Goal: Task Accomplishment & Management: Use online tool/utility

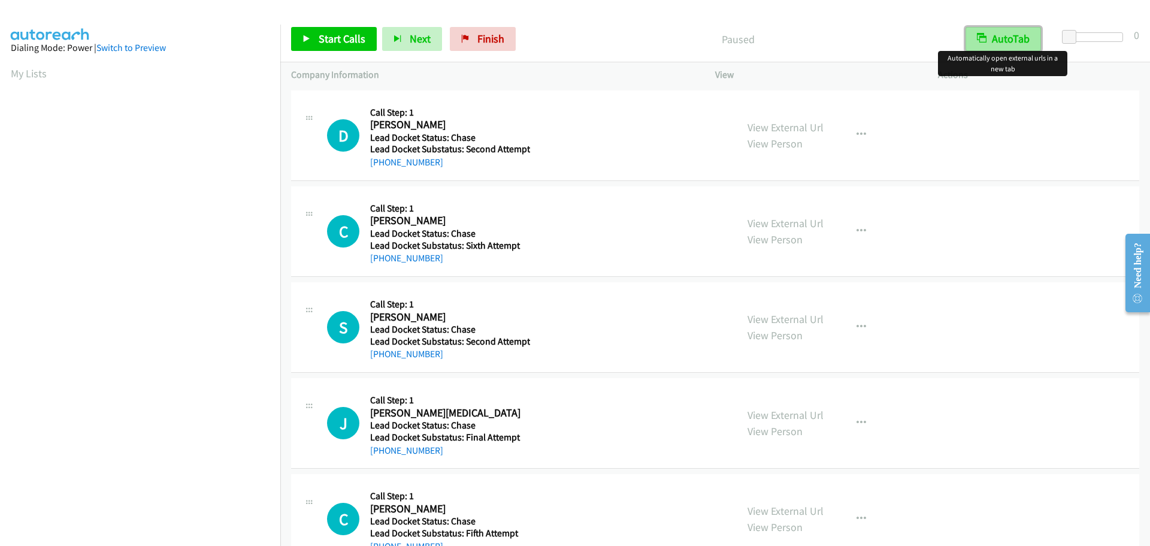
click at [994, 46] on button "AutoTab" at bounding box center [1003, 39] width 75 height 24
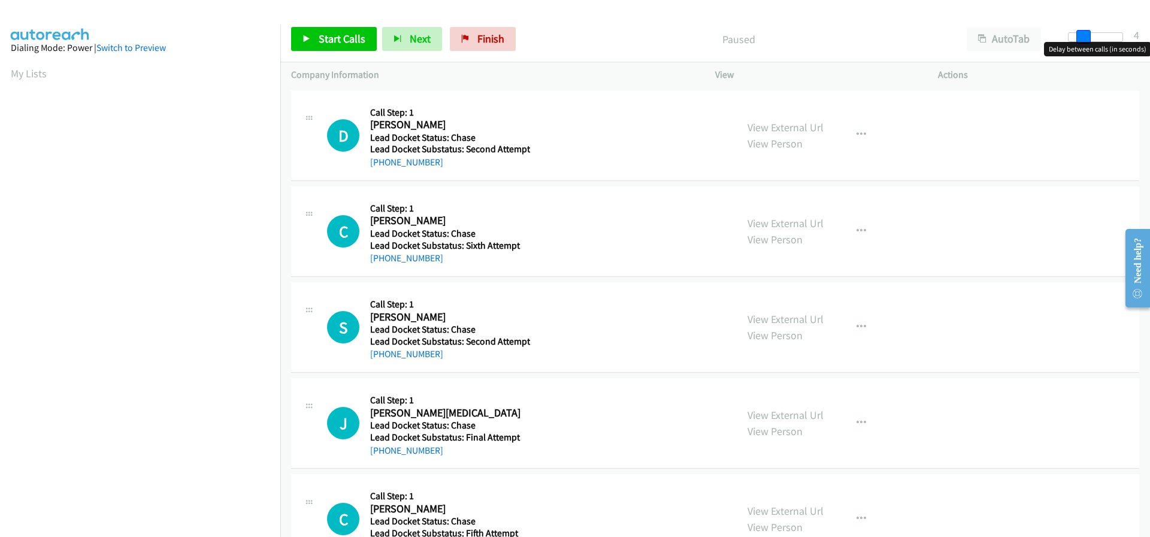
drag, startPoint x: 1067, startPoint y: 34, endPoint x: 1081, endPoint y: 37, distance: 14.0
click at [1081, 37] on span at bounding box center [1084, 37] width 14 height 14
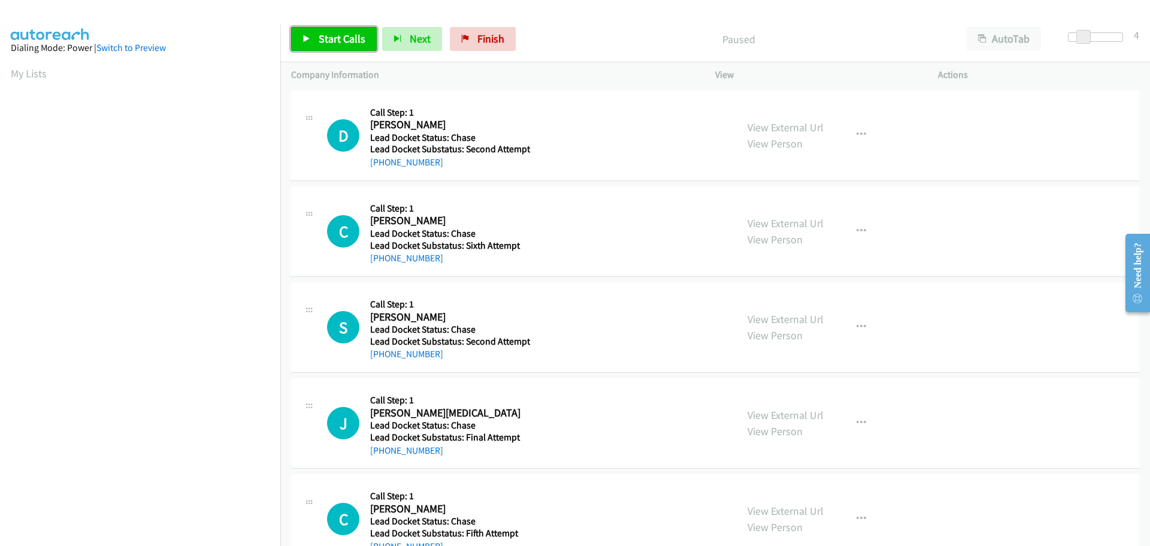
click at [352, 41] on span "Start Calls" at bounding box center [342, 39] width 47 height 14
drag, startPoint x: 437, startPoint y: 164, endPoint x: 379, endPoint y: 165, distance: 57.5
click at [379, 165] on div "+1 970-309-2755" at bounding box center [450, 162] width 160 height 14
copy link "970-309-2755"
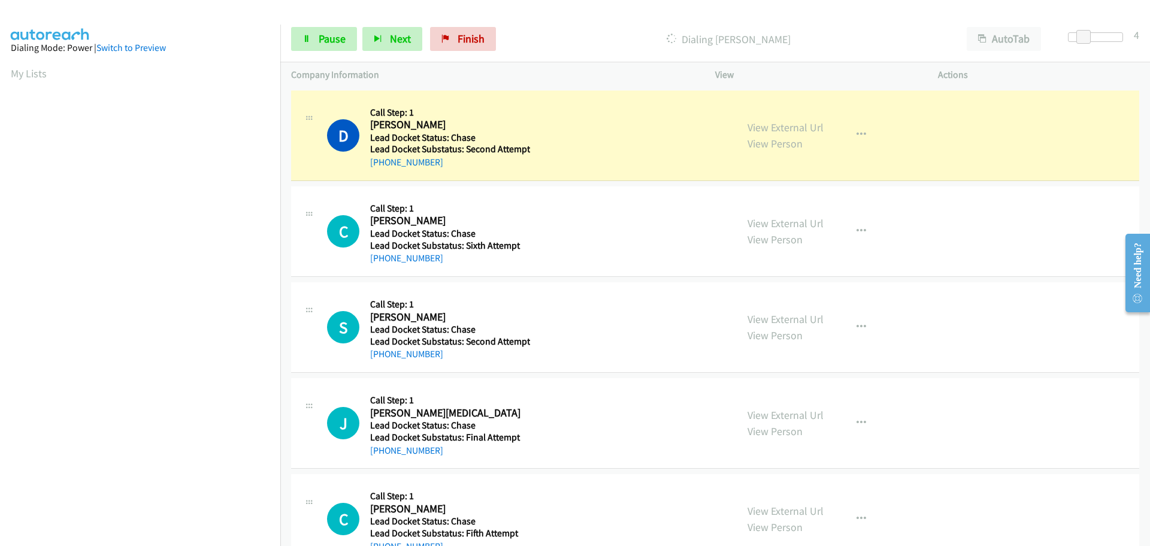
scroll to position [126, 0]
drag, startPoint x: 431, startPoint y: 259, endPoint x: 380, endPoint y: 261, distance: 50.4
click at [380, 261] on div "+1 720-975-4109" at bounding box center [448, 258] width 156 height 14
copy link "720-975-4109"
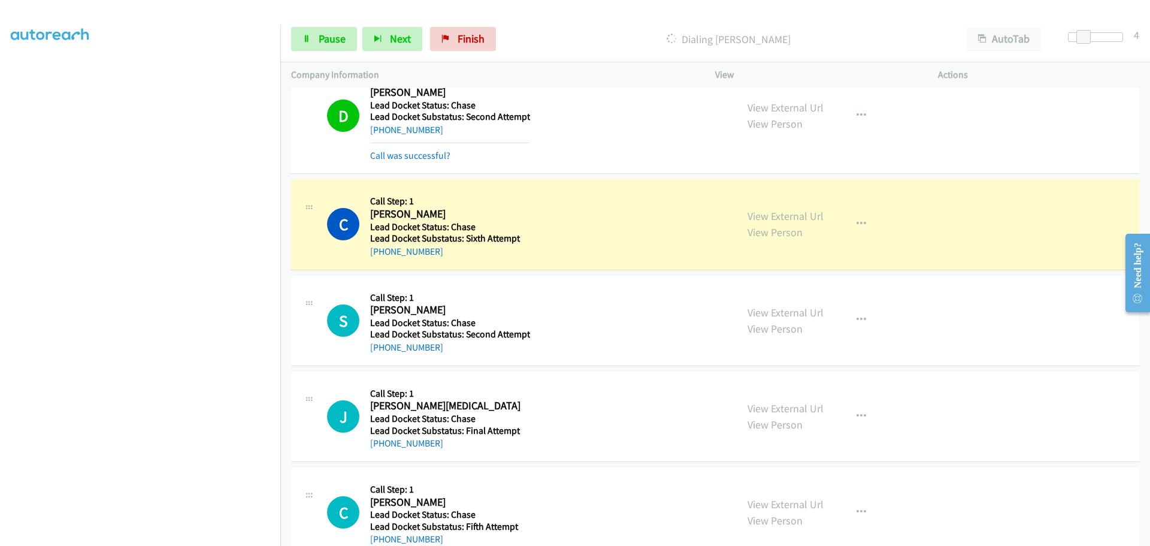
scroll to position [62, 0]
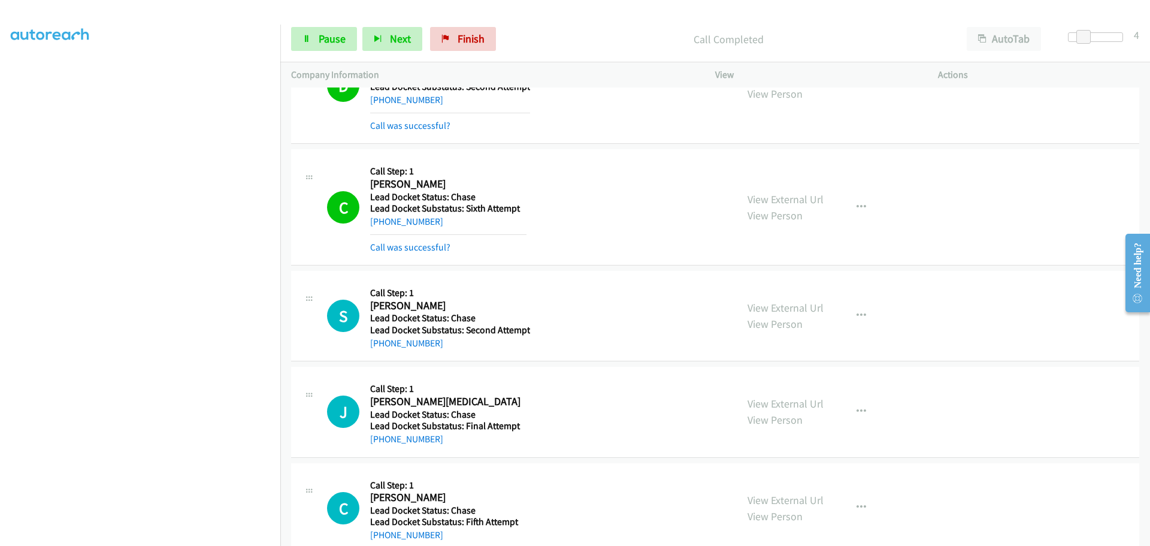
drag, startPoint x: 437, startPoint y: 346, endPoint x: 381, endPoint y: 350, distance: 56.5
click at [381, 350] on div "S Callback Scheduled Call Step: 1 Steven Jones America/Denver Lead Docket Statu…" at bounding box center [715, 316] width 848 height 90
copy link "[PHONE_NUMBER]"
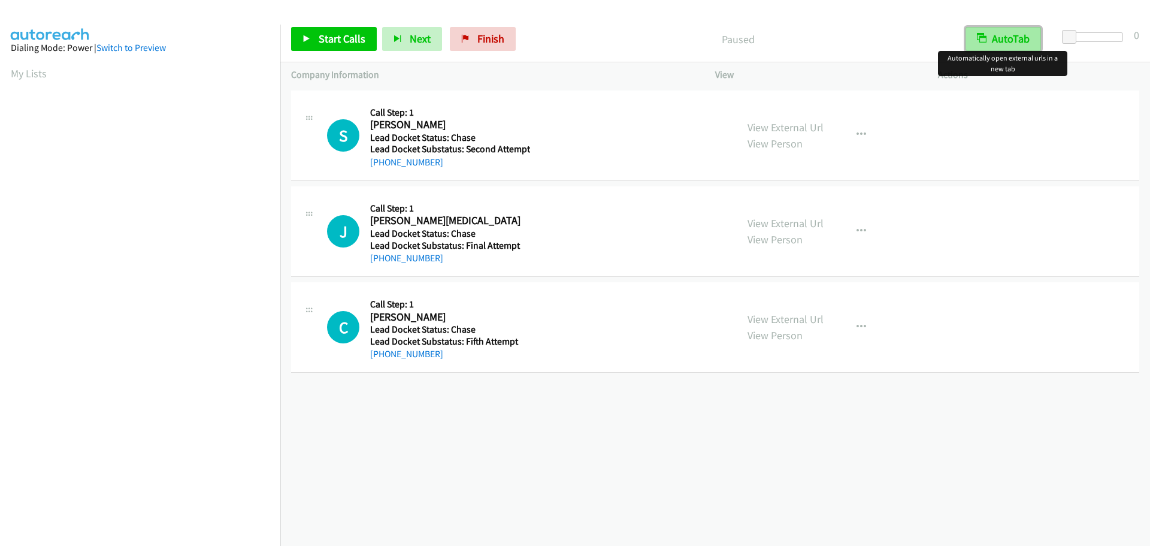
click at [1015, 36] on button "AutoTab" at bounding box center [1003, 39] width 75 height 24
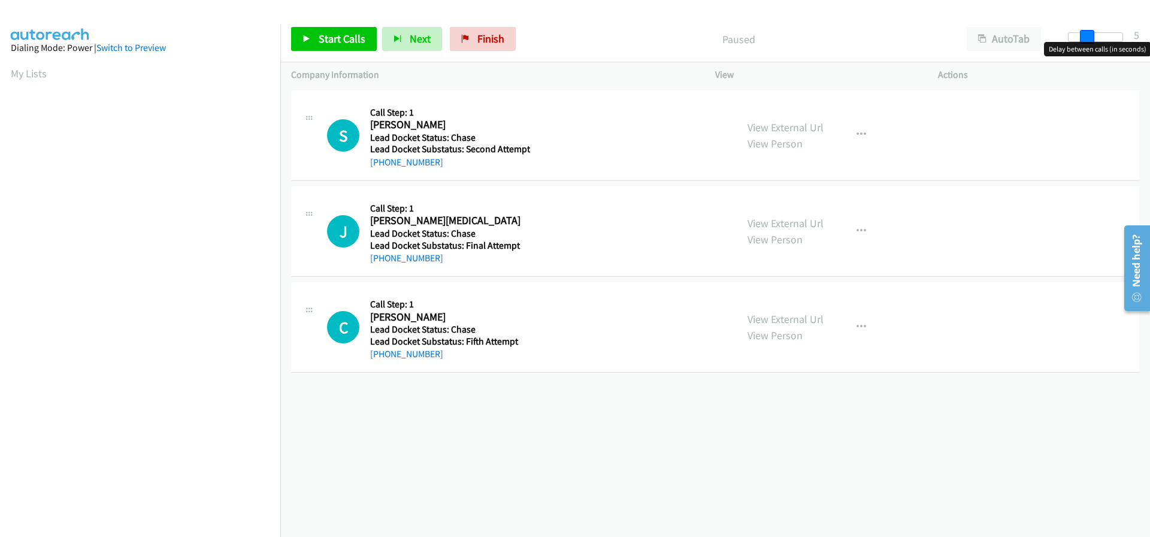
drag, startPoint x: 1068, startPoint y: 37, endPoint x: 1084, endPoint y: 37, distance: 16.2
click at [1084, 37] on span at bounding box center [1087, 37] width 14 height 14
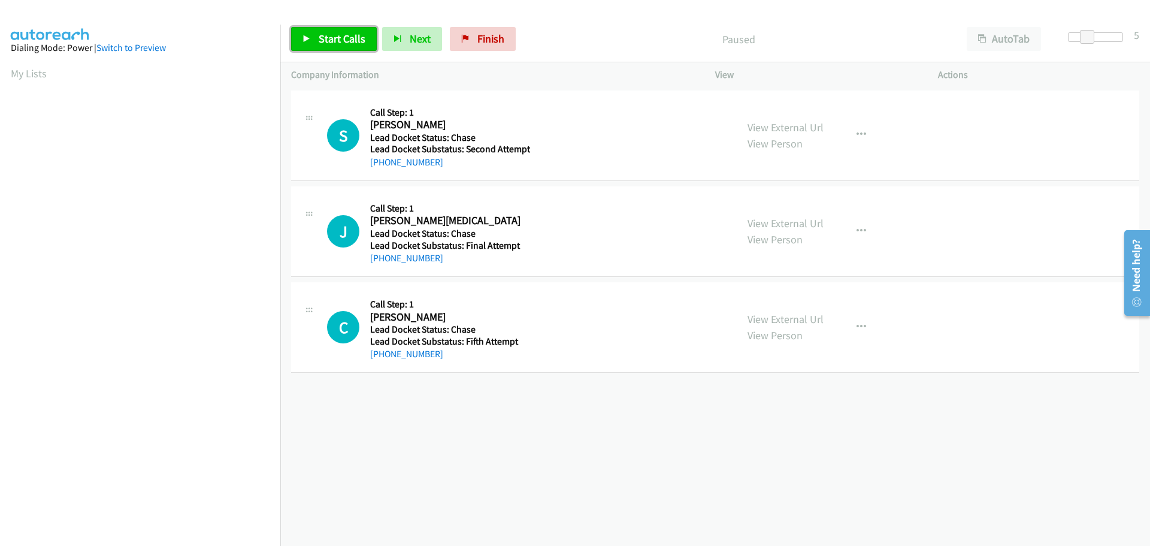
click at [344, 38] on span "Start Calls" at bounding box center [342, 39] width 47 height 14
drag, startPoint x: 450, startPoint y: 157, endPoint x: 383, endPoint y: 163, distance: 66.8
click at [383, 163] on div "[PHONE_NUMBER]" at bounding box center [450, 162] width 160 height 14
copy link "[PHONE_NUMBER]"
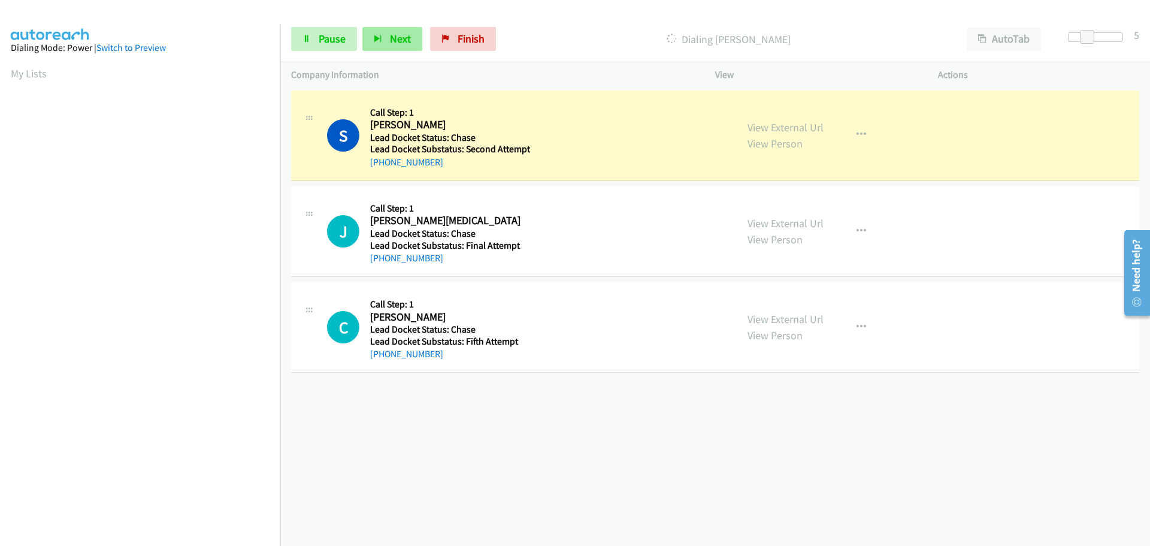
scroll to position [126, 0]
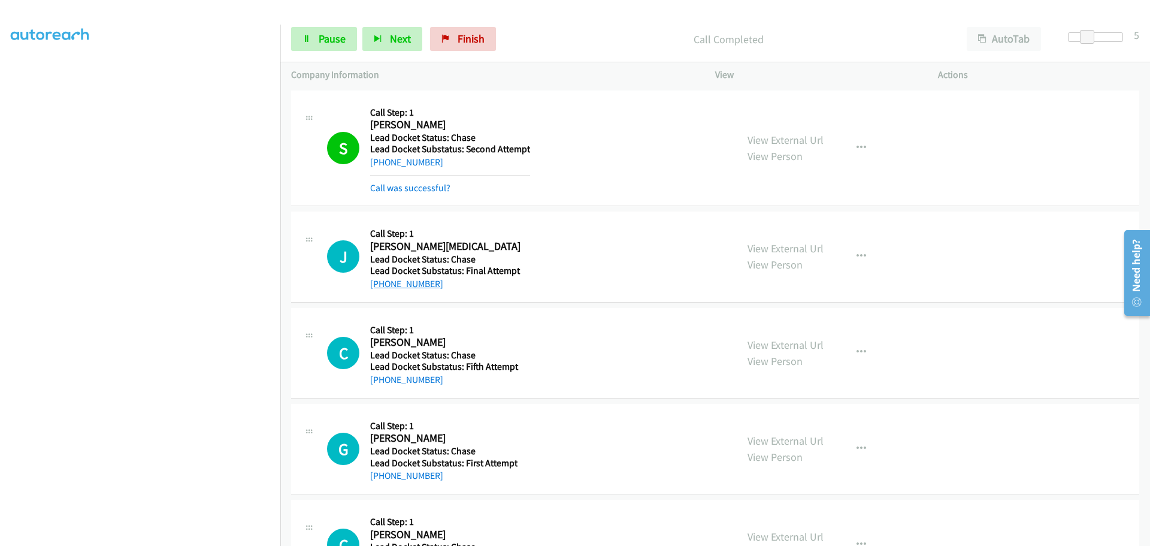
drag, startPoint x: 449, startPoint y: 288, endPoint x: 383, endPoint y: 285, distance: 66.0
click at [383, 285] on div "[PHONE_NUMBER]" at bounding box center [448, 284] width 156 height 14
copy link "[PHONE_NUMBER]"
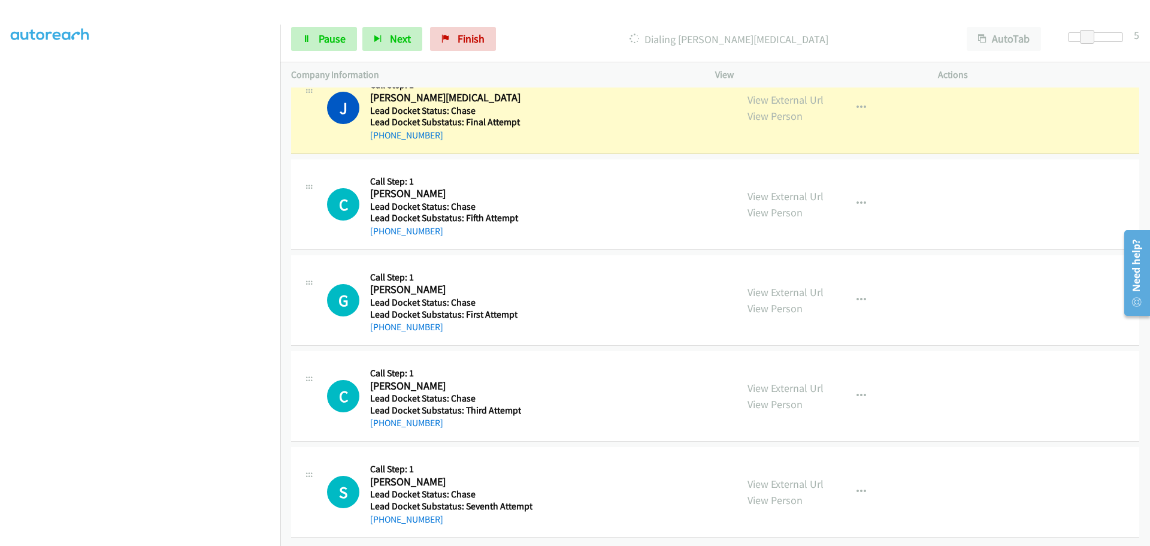
scroll to position [158, 0]
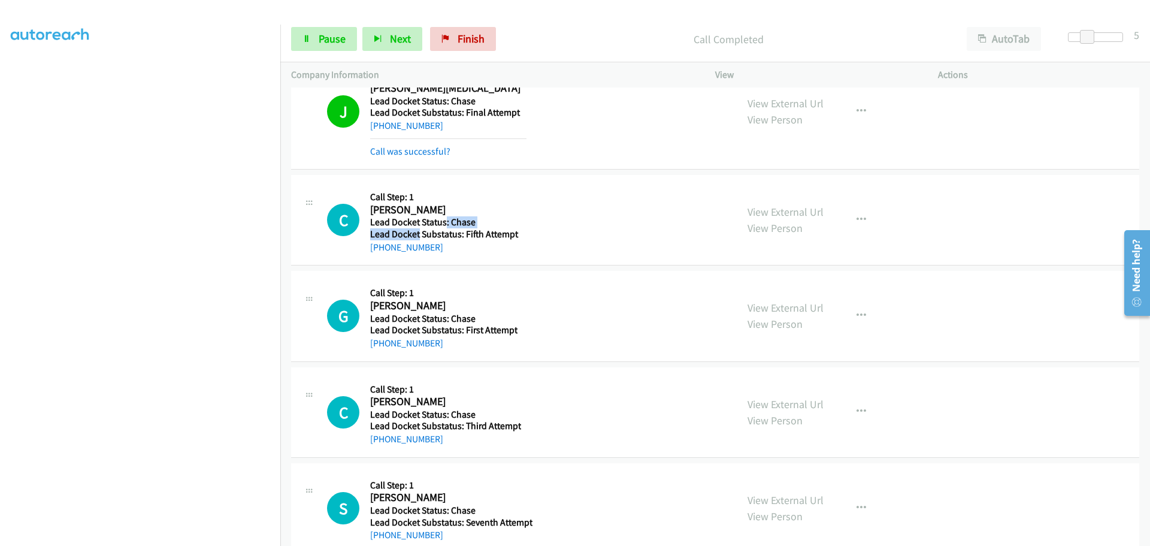
drag, startPoint x: 446, startPoint y: 227, endPoint x: 418, endPoint y: 235, distance: 29.2
click at [418, 235] on div "Callback Scheduled Call Step: 1 [PERSON_NAME] [GEOGRAPHIC_DATA]/[GEOGRAPHIC_DAT…" at bounding box center [448, 220] width 156 height 68
click at [476, 267] on td "C Callback Scheduled Call Step: 1 [PERSON_NAME] [GEOGRAPHIC_DATA]/[GEOGRAPHIC_D…" at bounding box center [715, 221] width 870 height 96
drag, startPoint x: 440, startPoint y: 249, endPoint x: 383, endPoint y: 255, distance: 57.2
click at [383, 255] on div "C Callback Scheduled Call Step: 1 [PERSON_NAME] [GEOGRAPHIC_DATA]/[GEOGRAPHIC_D…" at bounding box center [715, 220] width 848 height 90
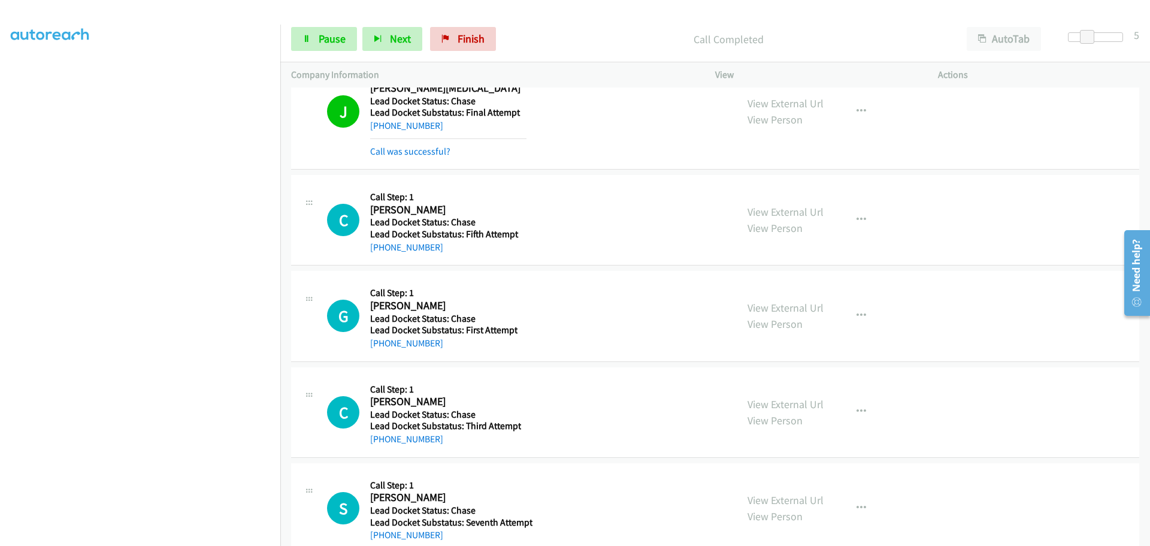
copy link "[PHONE_NUMBER]"
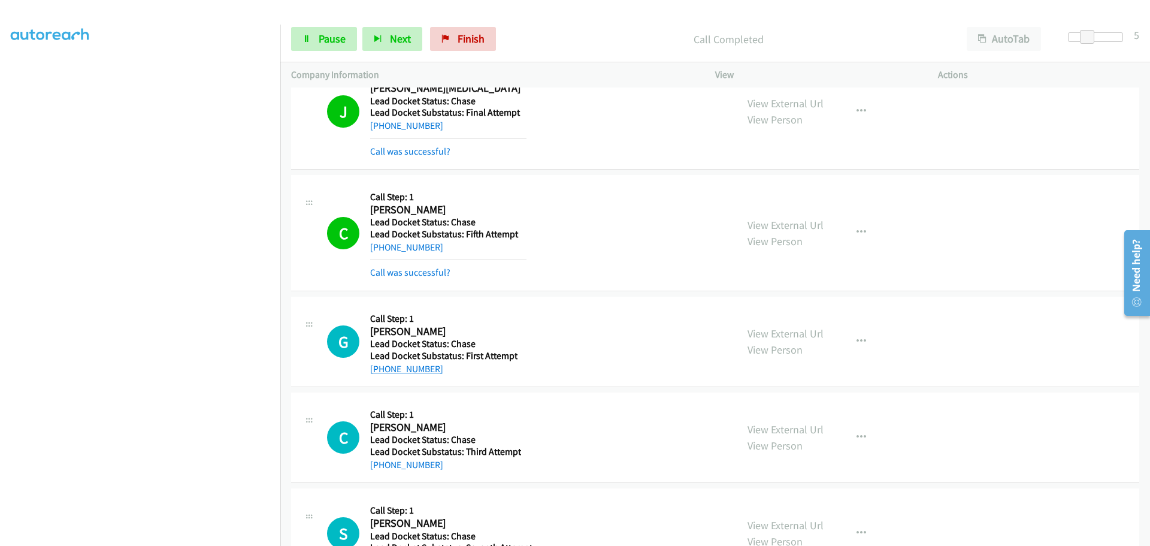
drag, startPoint x: 440, startPoint y: 374, endPoint x: 383, endPoint y: 370, distance: 57.1
click at [383, 370] on div "[PHONE_NUMBER]" at bounding box center [443, 369] width 147 height 14
copy link "[PHONE_NUMBER]"
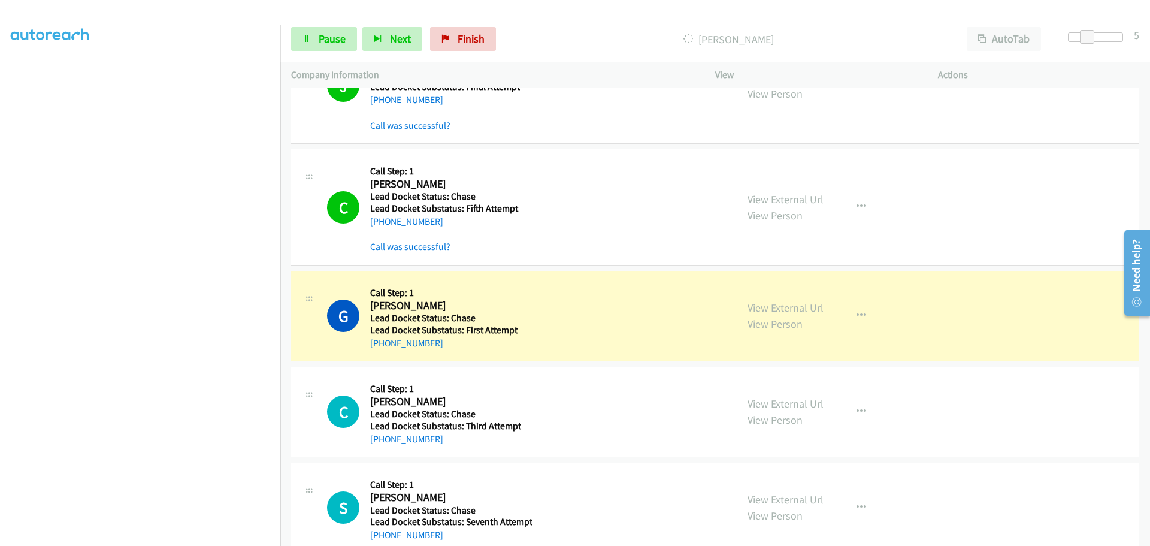
scroll to position [209, 0]
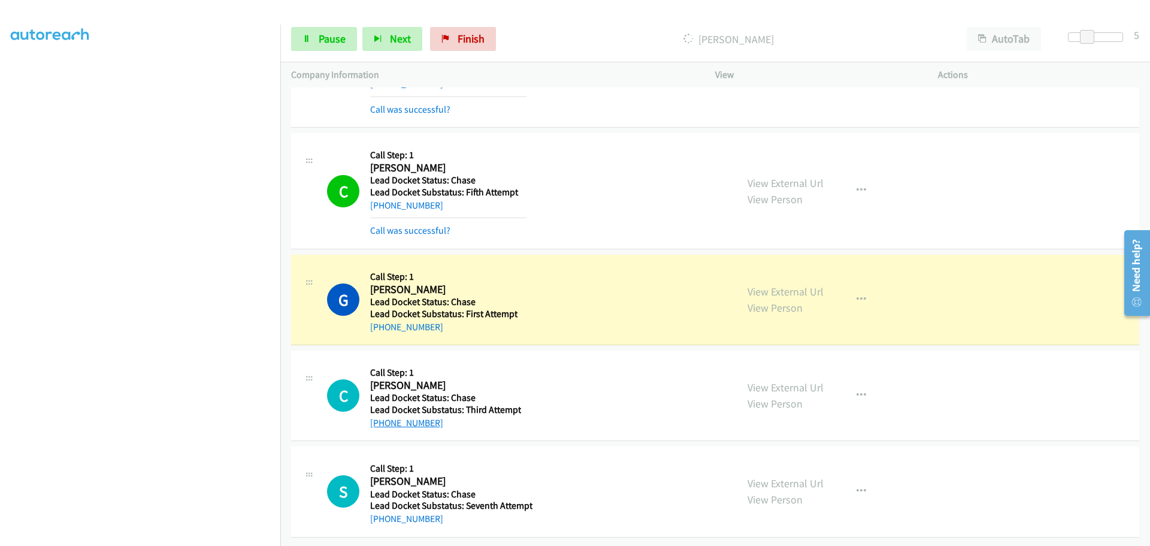
drag, startPoint x: 442, startPoint y: 419, endPoint x: 382, endPoint y: 418, distance: 60.5
click at [382, 418] on div "[PHONE_NUMBER]" at bounding box center [445, 423] width 151 height 14
copy link "[PHONE_NUMBER]"
